Goal: Navigation & Orientation: Find specific page/section

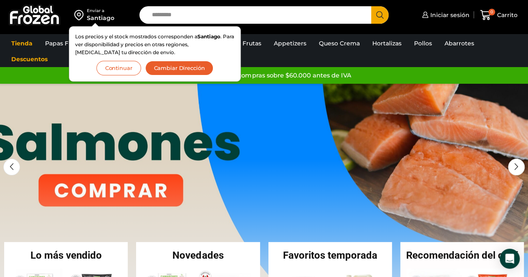
click at [125, 67] on button "Continuar" at bounding box center [118, 68] width 45 height 15
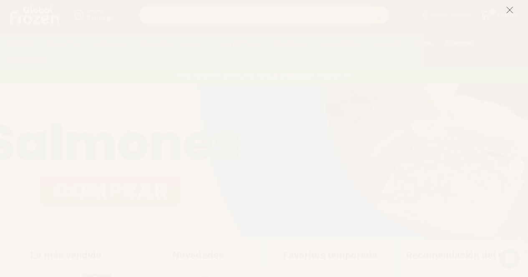
click at [509, 9] on icon at bounding box center [510, 10] width 8 height 8
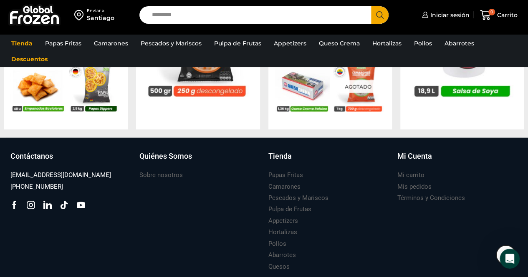
scroll to position [900, 0]
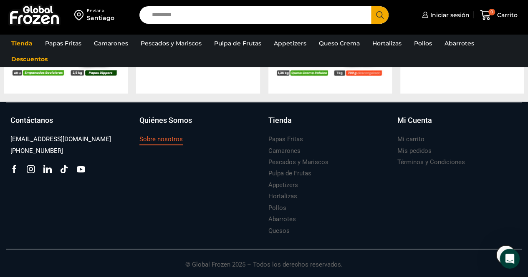
click at [150, 141] on h3 "Sobre nosotros" at bounding box center [160, 139] width 43 height 9
